Goal: Complete application form

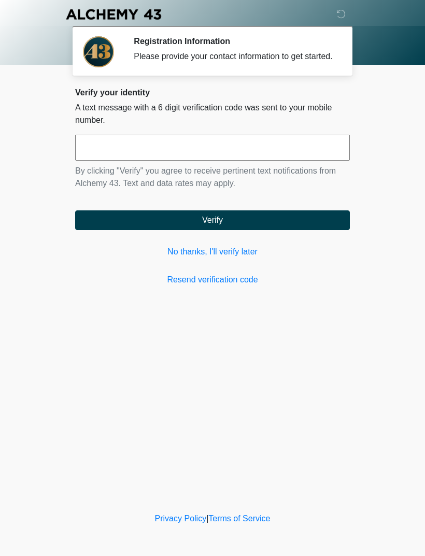
click at [113, 161] on input "text" at bounding box center [212, 148] width 274 height 26
type input "******"
click at [249, 229] on button "Verify" at bounding box center [212, 220] width 274 height 20
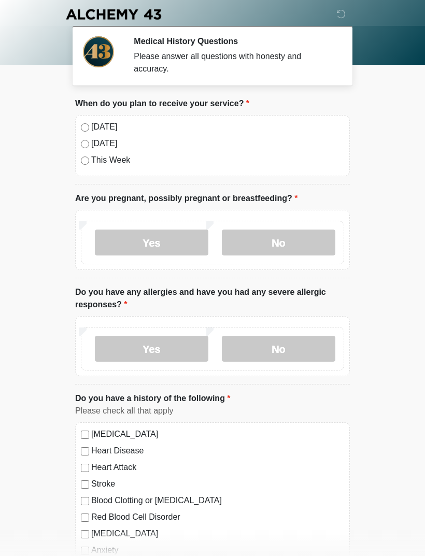
click at [244, 244] on label "No" at bounding box center [278, 242] width 113 height 26
click at [311, 352] on label "No" at bounding box center [278, 349] width 113 height 26
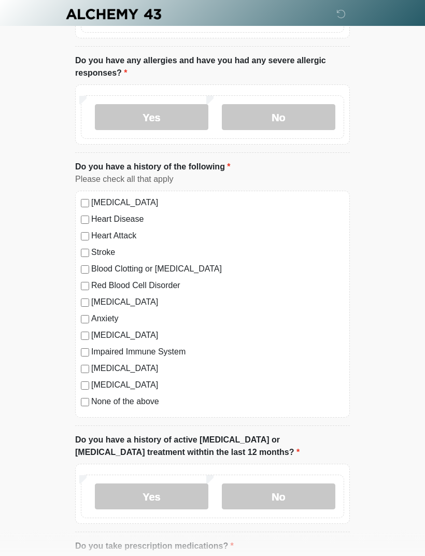
scroll to position [243, 0]
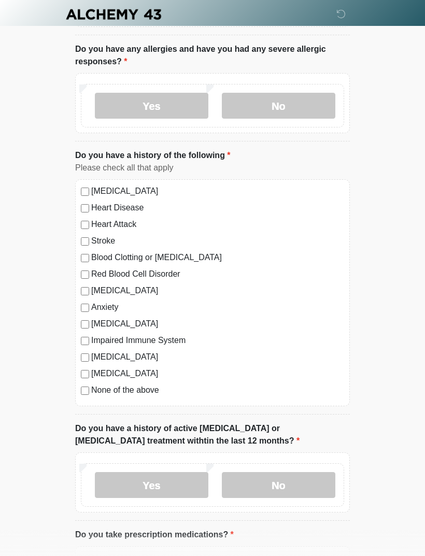
click at [78, 388] on div "[MEDICAL_DATA] Heart Disease Heart Attack Stroke Blood Clotting or [MEDICAL_DAT…" at bounding box center [212, 292] width 274 height 227
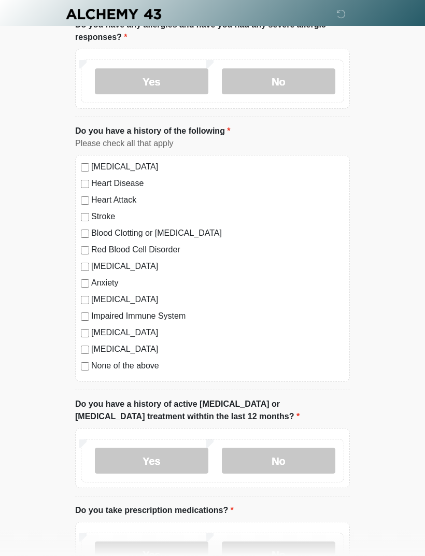
scroll to position [410, 0]
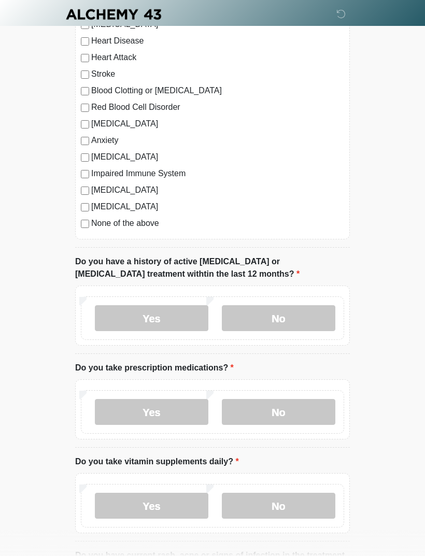
click at [310, 307] on label "No" at bounding box center [278, 318] width 113 height 26
click at [297, 413] on label "No" at bounding box center [278, 412] width 113 height 26
click at [308, 502] on label "No" at bounding box center [278, 506] width 113 height 26
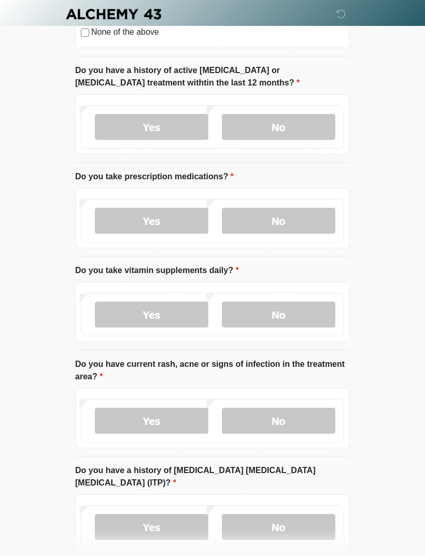
click at [310, 418] on label "No" at bounding box center [278, 421] width 113 height 26
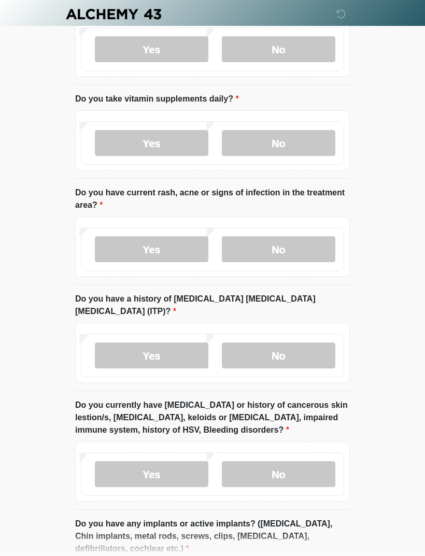
click at [319, 344] on label "No" at bounding box center [278, 356] width 113 height 26
click at [301, 461] on label "No" at bounding box center [278, 474] width 113 height 26
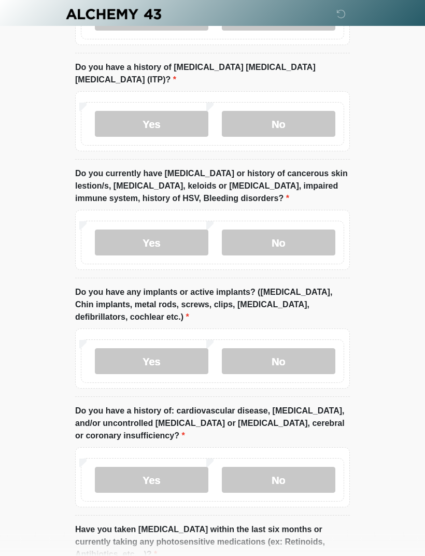
click at [308, 351] on label "No" at bounding box center [278, 362] width 113 height 26
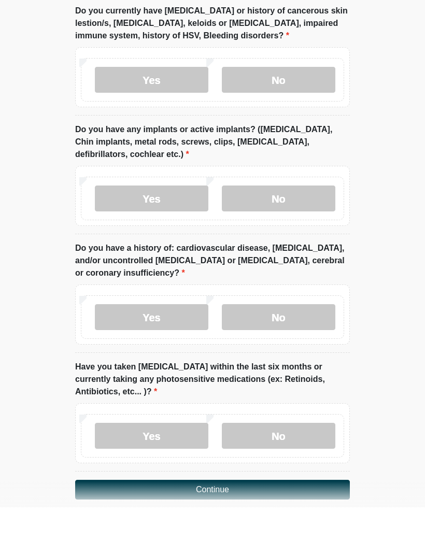
scroll to position [1117, 0]
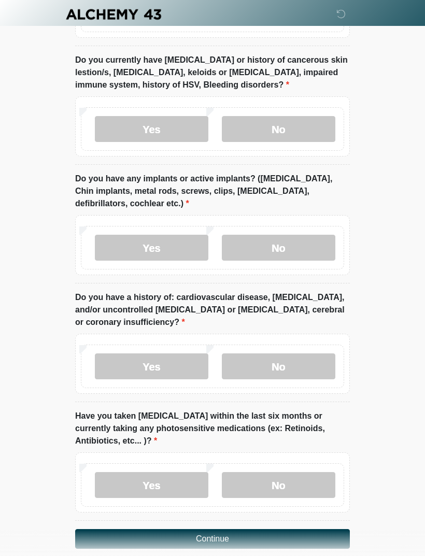
click at [304, 472] on label "No" at bounding box center [278, 485] width 113 height 26
click at [314, 359] on label "No" at bounding box center [278, 366] width 113 height 26
click at [316, 529] on button "Continue" at bounding box center [212, 539] width 274 height 20
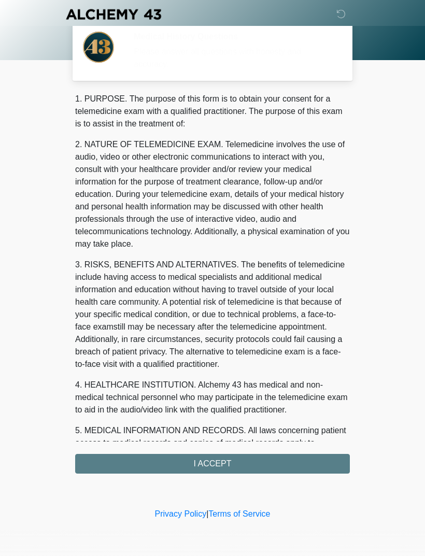
scroll to position [0, 0]
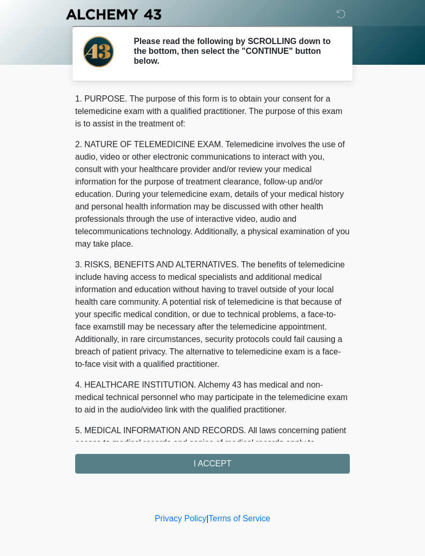
click at [313, 468] on div "1. PURPOSE. The purpose of this form is to obtain your consent for a telemedici…" at bounding box center [212, 283] width 274 height 381
click at [293, 462] on div "1. PURPOSE. The purpose of this form is to obtain your consent for a telemedici…" at bounding box center [212, 283] width 274 height 381
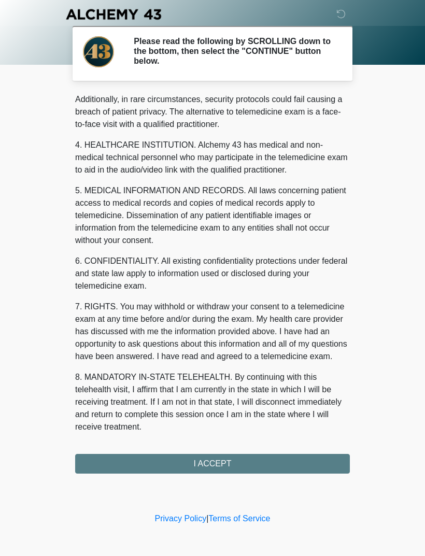
scroll to position [252, 0]
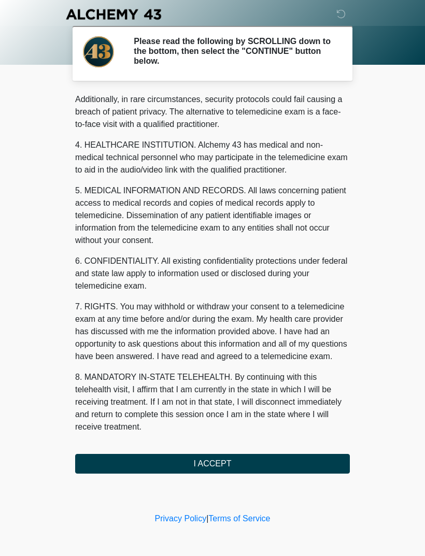
click at [237, 462] on button "I ACCEPT" at bounding box center [212, 464] width 274 height 20
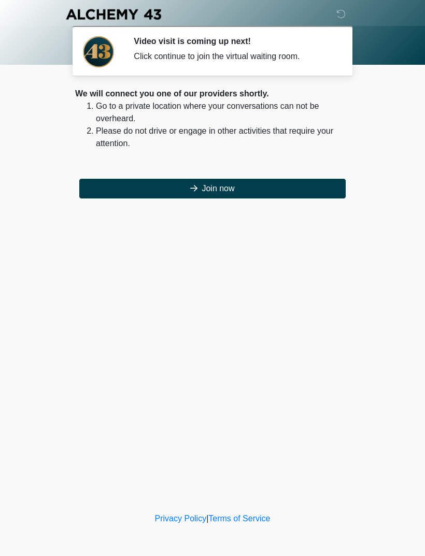
click at [328, 186] on button "Join now" at bounding box center [212, 189] width 266 height 20
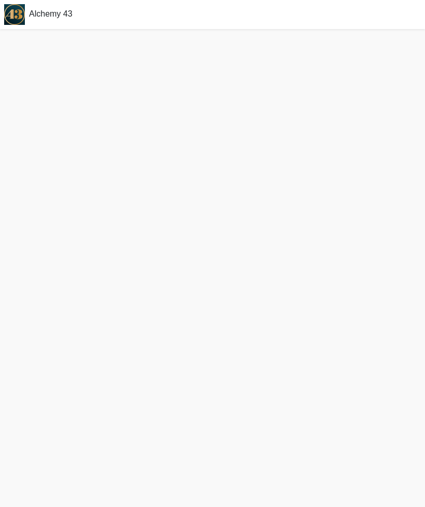
scroll to position [3, 0]
